Goal: Task Accomplishment & Management: Use online tool/utility

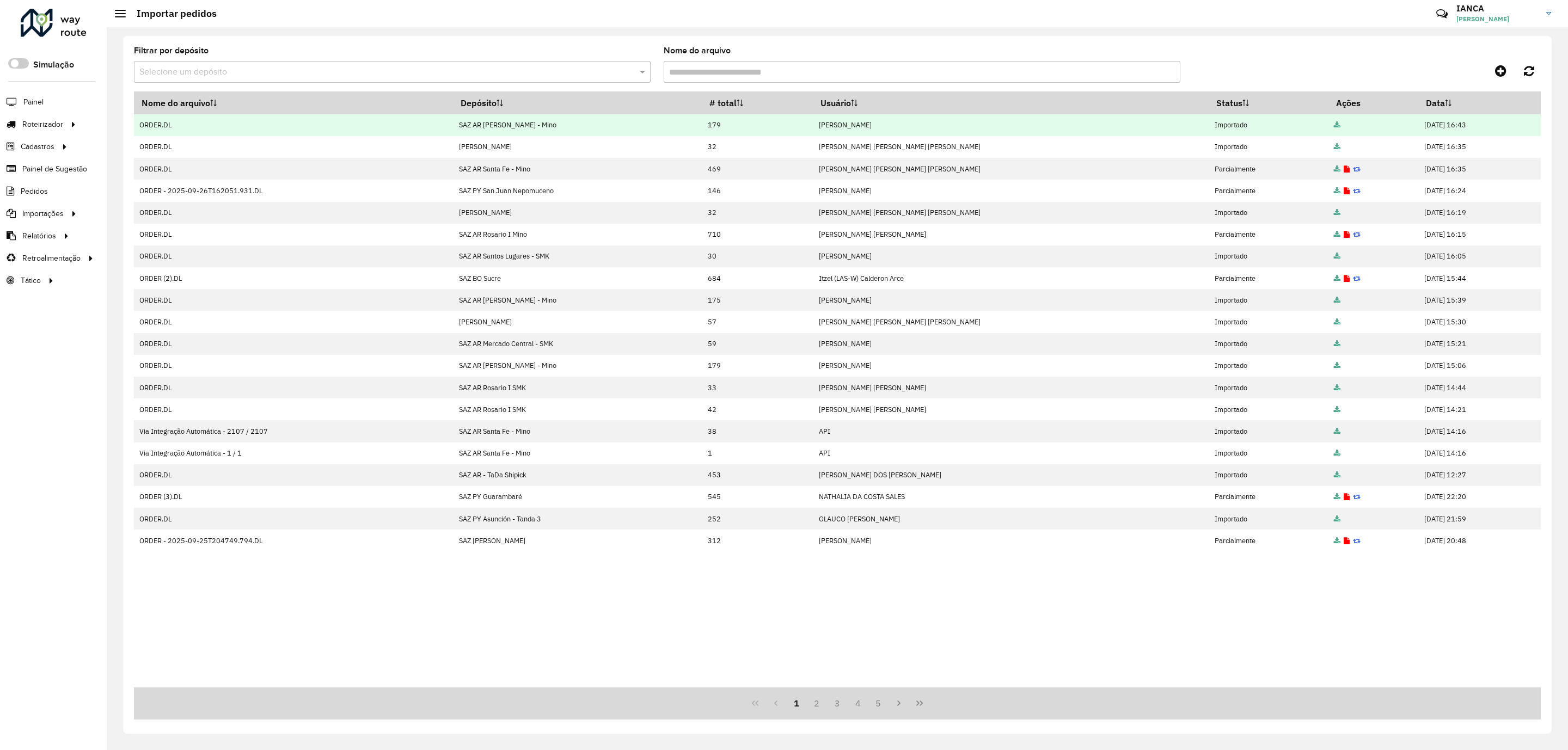
click at [720, 122] on td "179" at bounding box center [757, 125] width 111 height 22
